Goal: Task Accomplishment & Management: Manage account settings

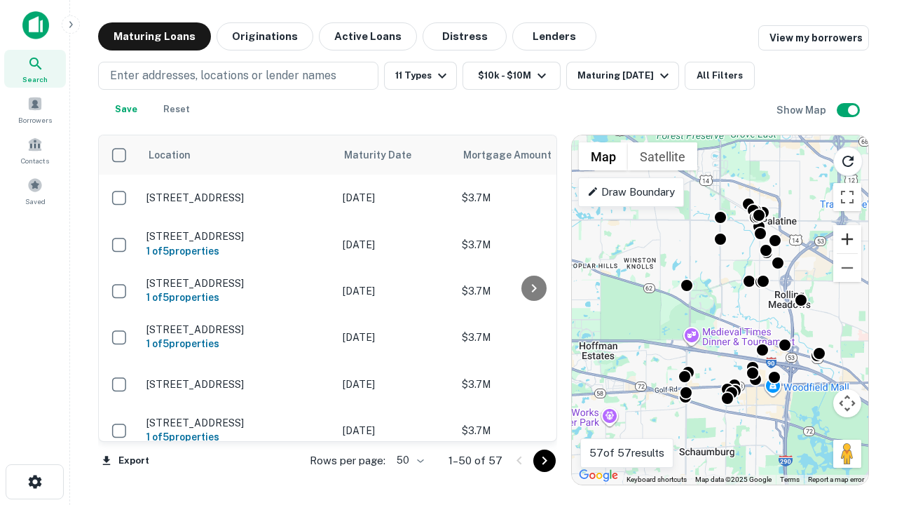
click at [848, 239] on button "Zoom in" at bounding box center [848, 239] width 28 height 28
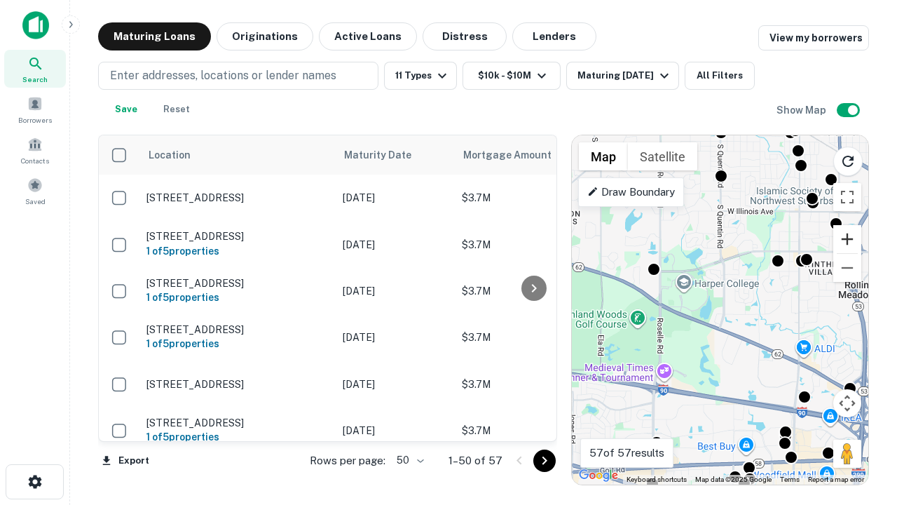
click at [848, 239] on button "Zoom in" at bounding box center [848, 239] width 28 height 28
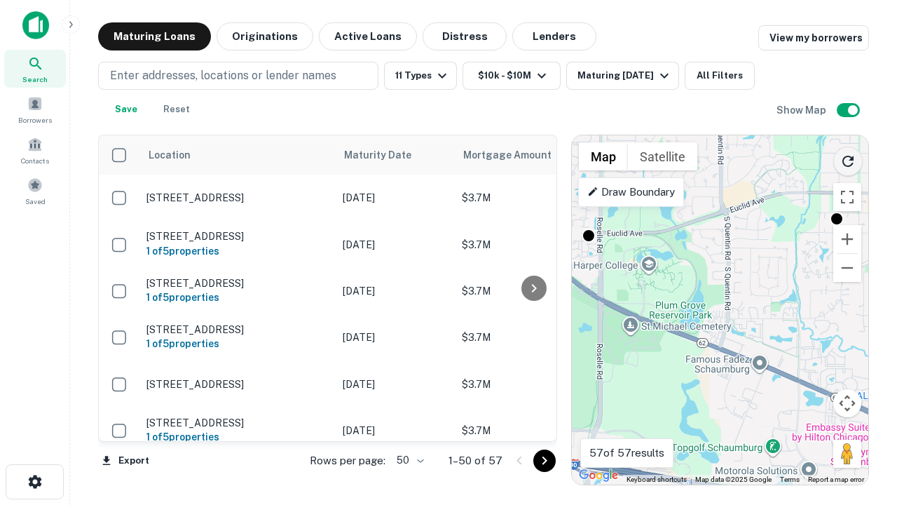
click at [848, 158] on icon "Reload search area" at bounding box center [848, 161] width 17 height 17
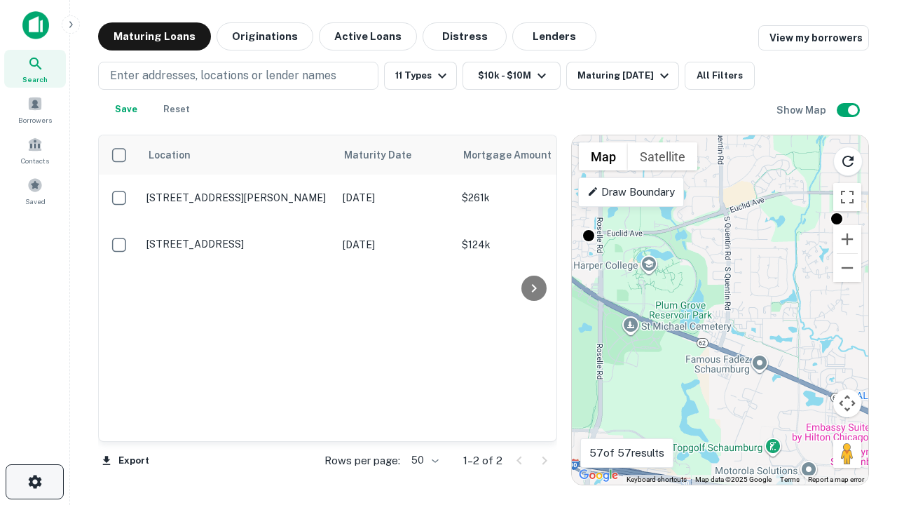
click at [34, 482] on icon "button" at bounding box center [35, 481] width 17 height 17
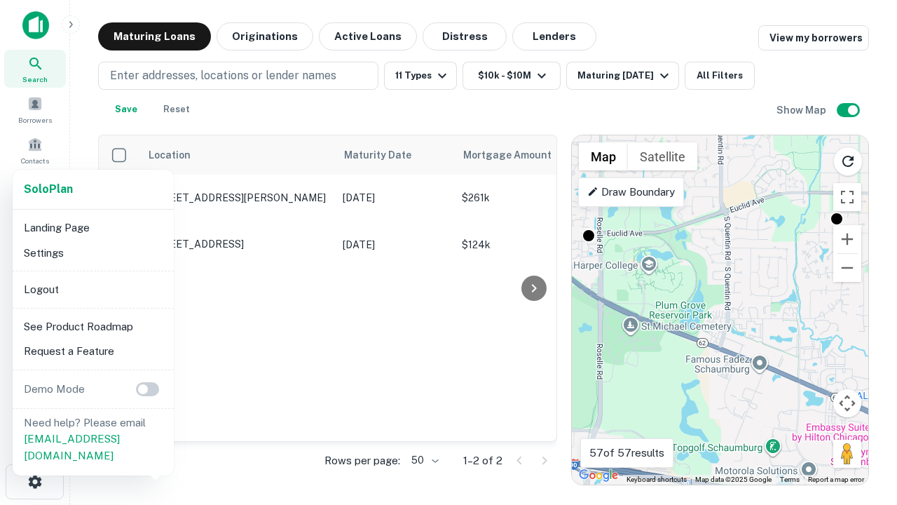
click at [93, 289] on li "Logout" at bounding box center [93, 289] width 150 height 25
